Goal: Task Accomplishment & Management: Manage account settings

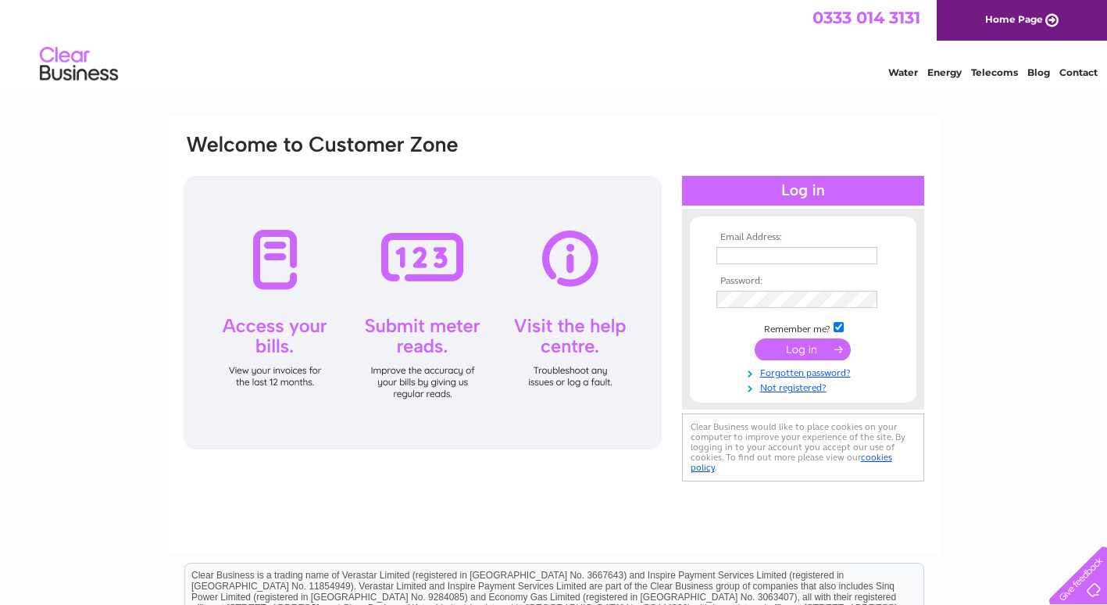
type input "naeelashahzad@googlemail.com"
click at [773, 347] on input "submit" at bounding box center [803, 349] width 96 height 22
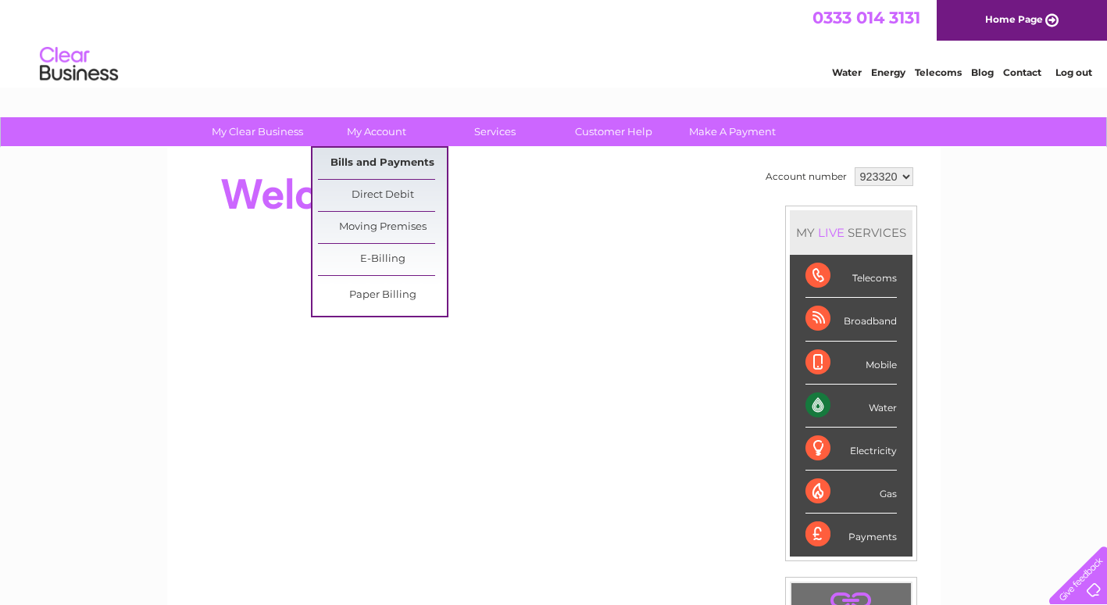
click at [376, 161] on link "Bills and Payments" at bounding box center [382, 163] width 129 height 31
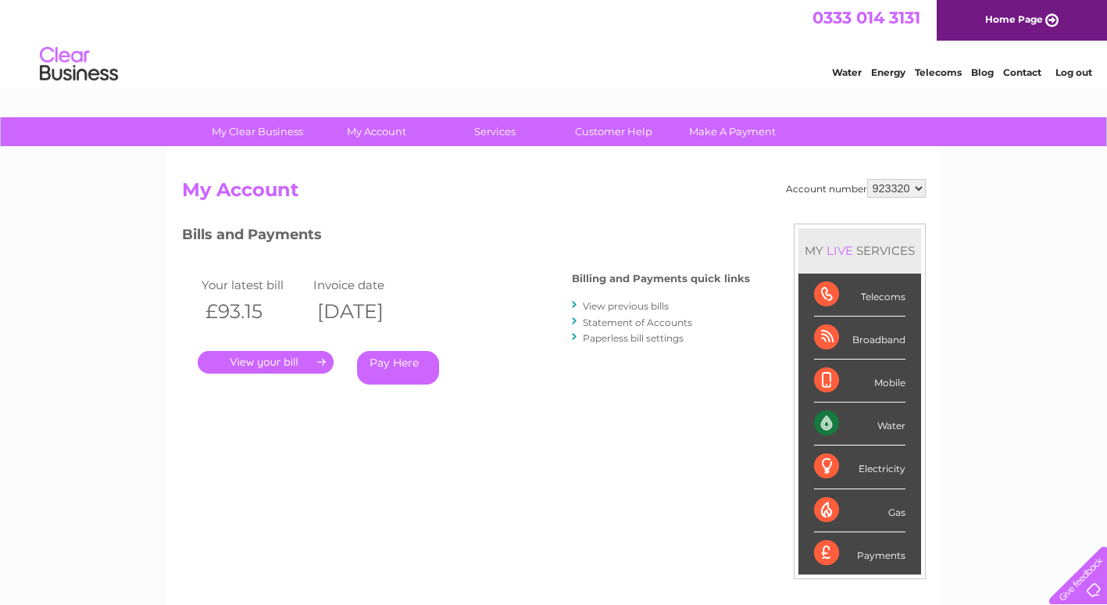
click at [286, 357] on link "." at bounding box center [266, 362] width 136 height 23
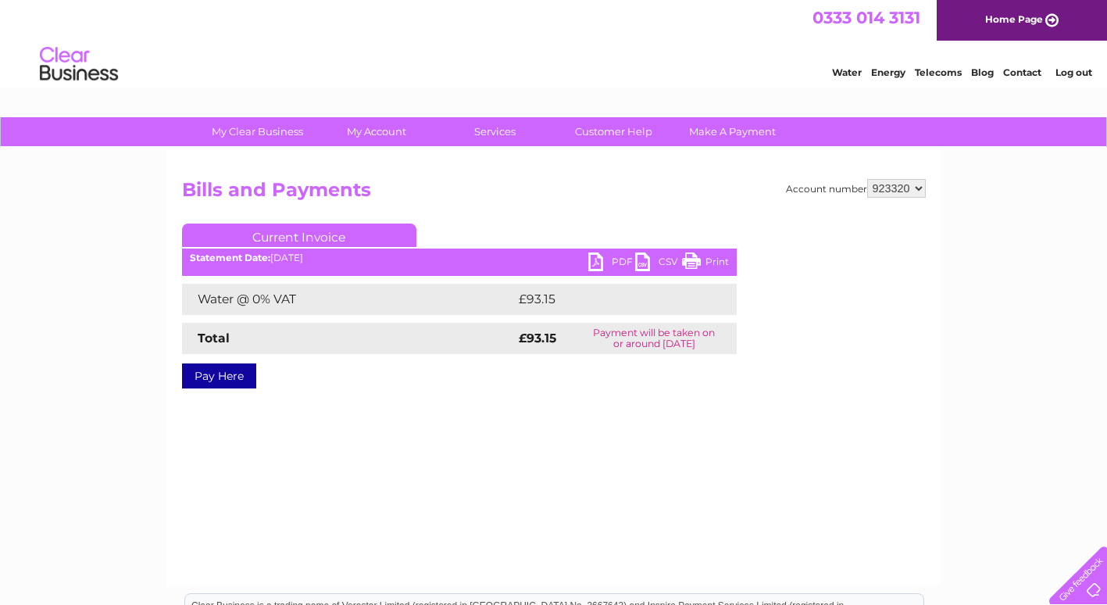
click at [599, 263] on link "PDF" at bounding box center [611, 263] width 47 height 23
